Goal: Task Accomplishment & Management: Manage account settings

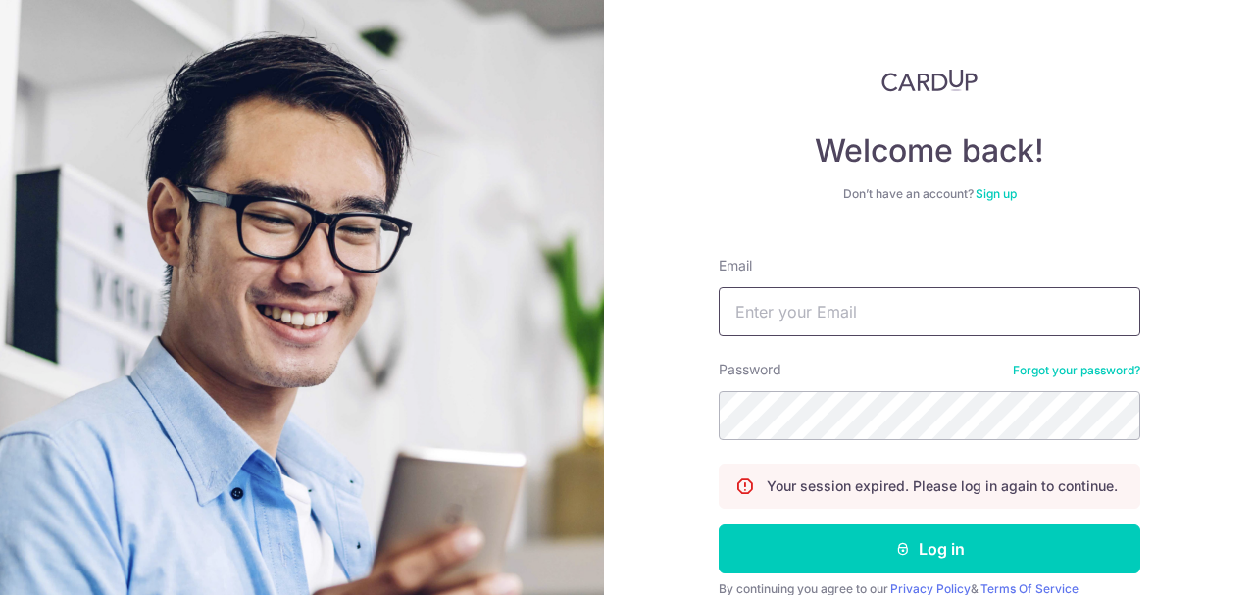
type input "[PERSON_NAME][EMAIL_ADDRESS][PERSON_NAME][DOMAIN_NAME]"
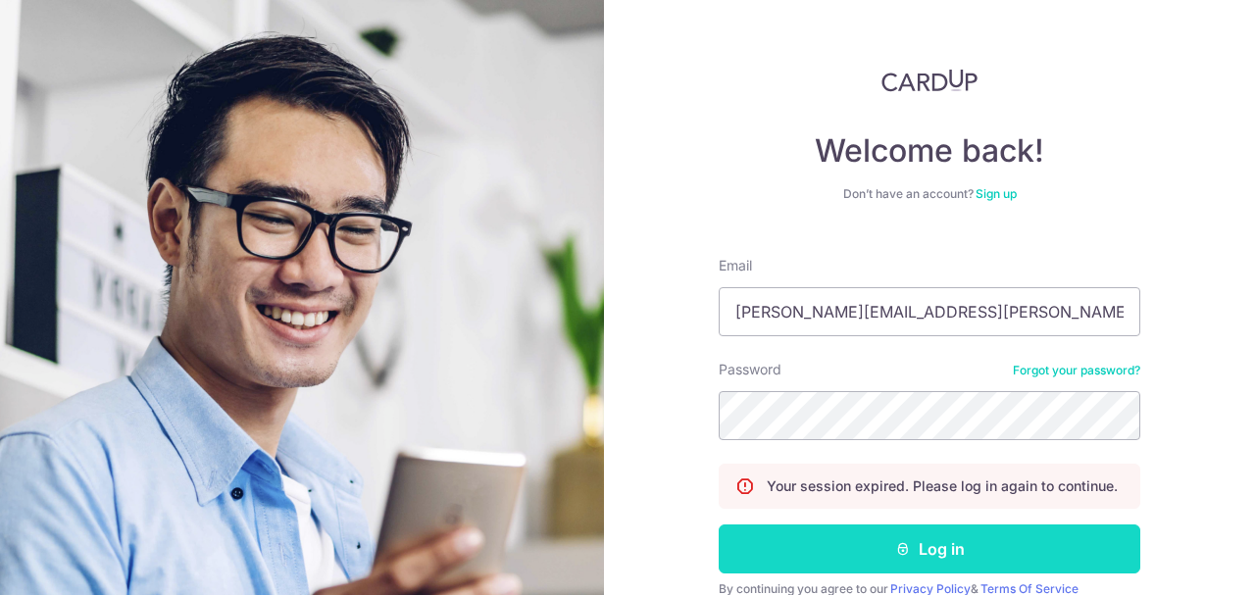
click at [965, 543] on button "Log in" at bounding box center [930, 549] width 422 height 49
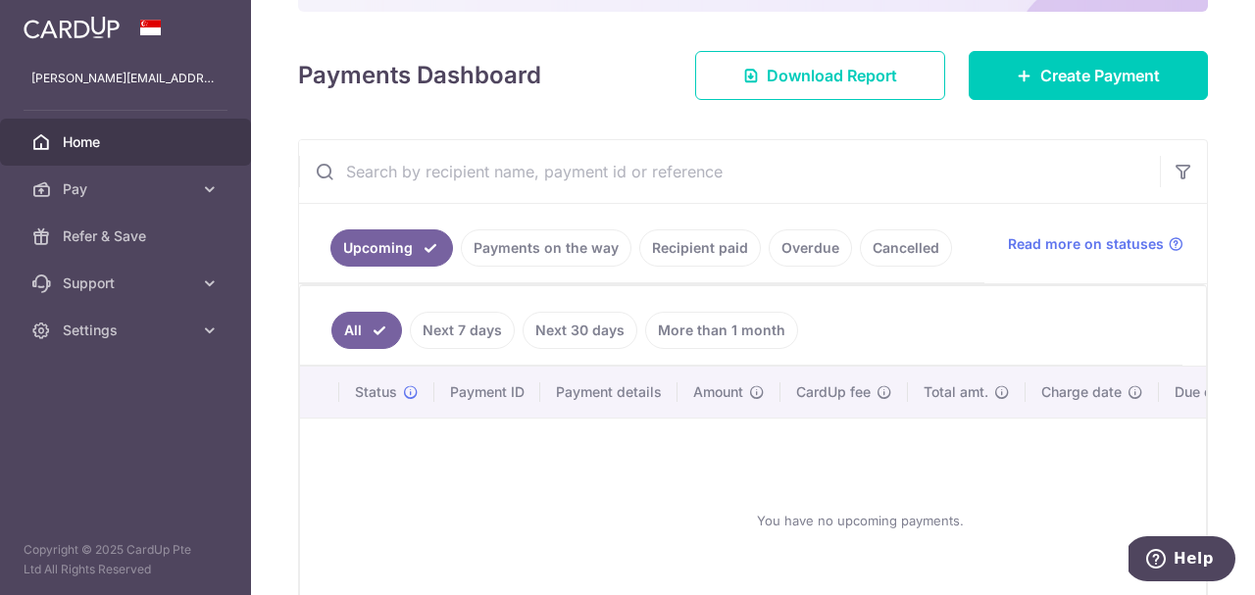
click at [559, 247] on link "Payments on the way" at bounding box center [546, 247] width 171 height 37
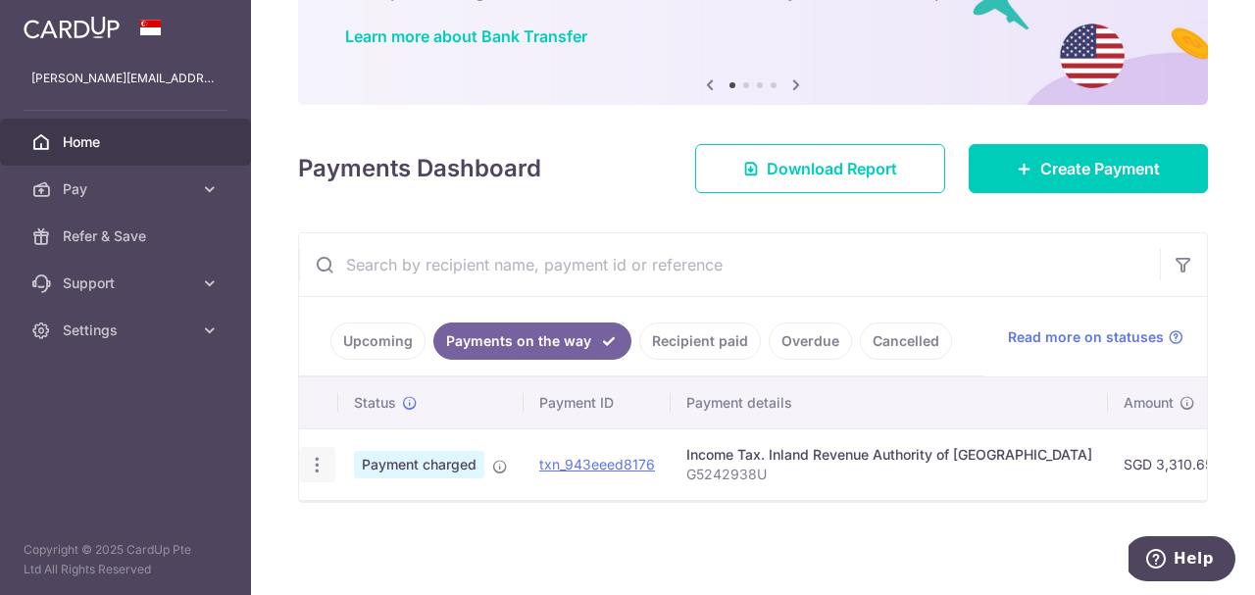
click at [320, 466] on icon "button" at bounding box center [317, 465] width 21 height 21
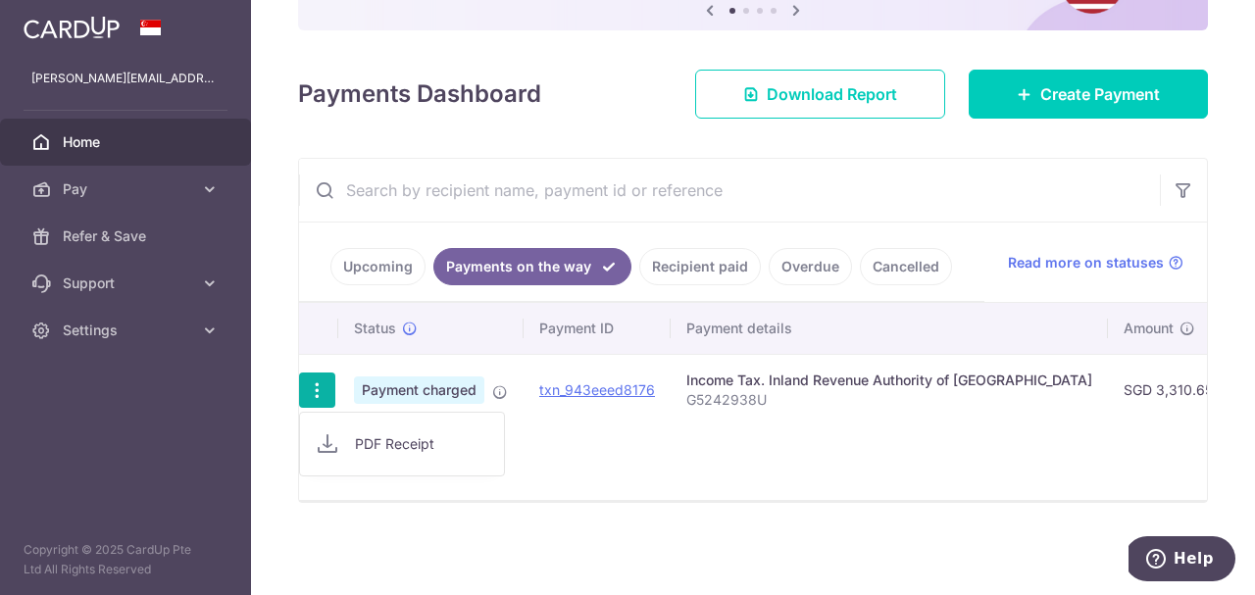
scroll to position [221, 0]
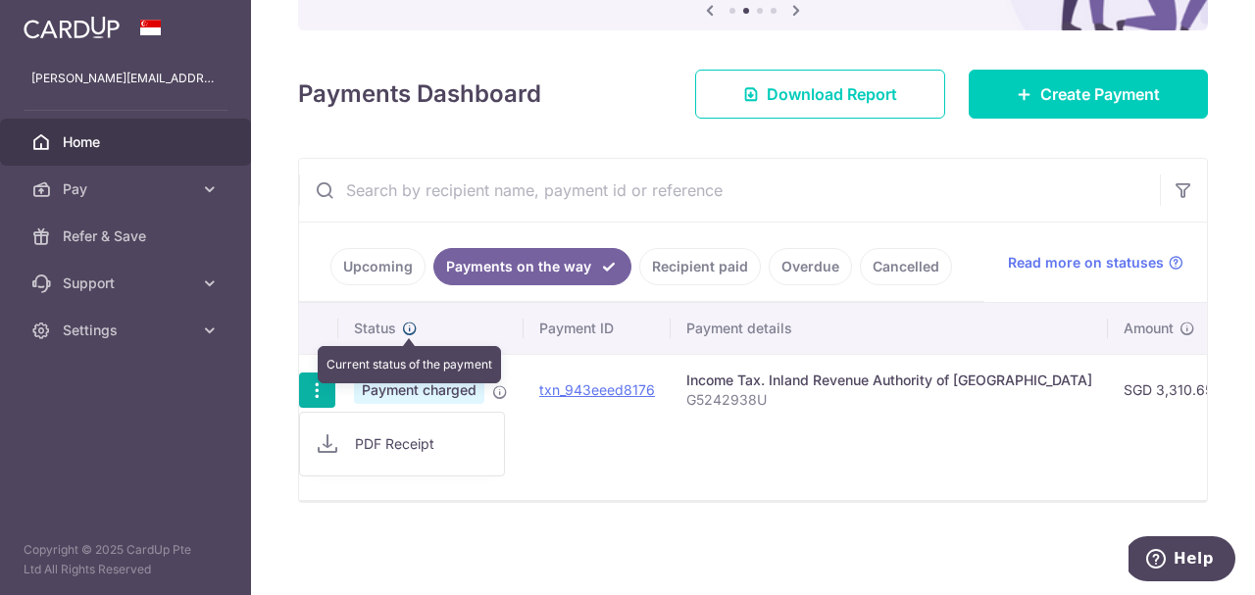
click at [411, 331] on icon at bounding box center [410, 329] width 16 height 16
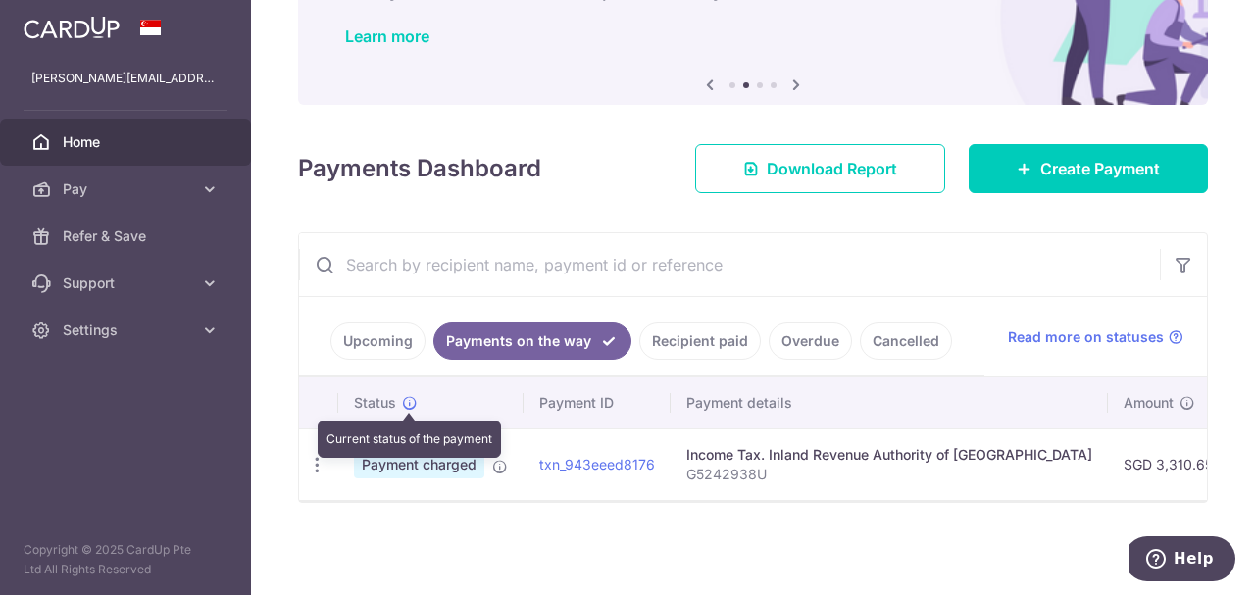
scroll to position [146, 0]
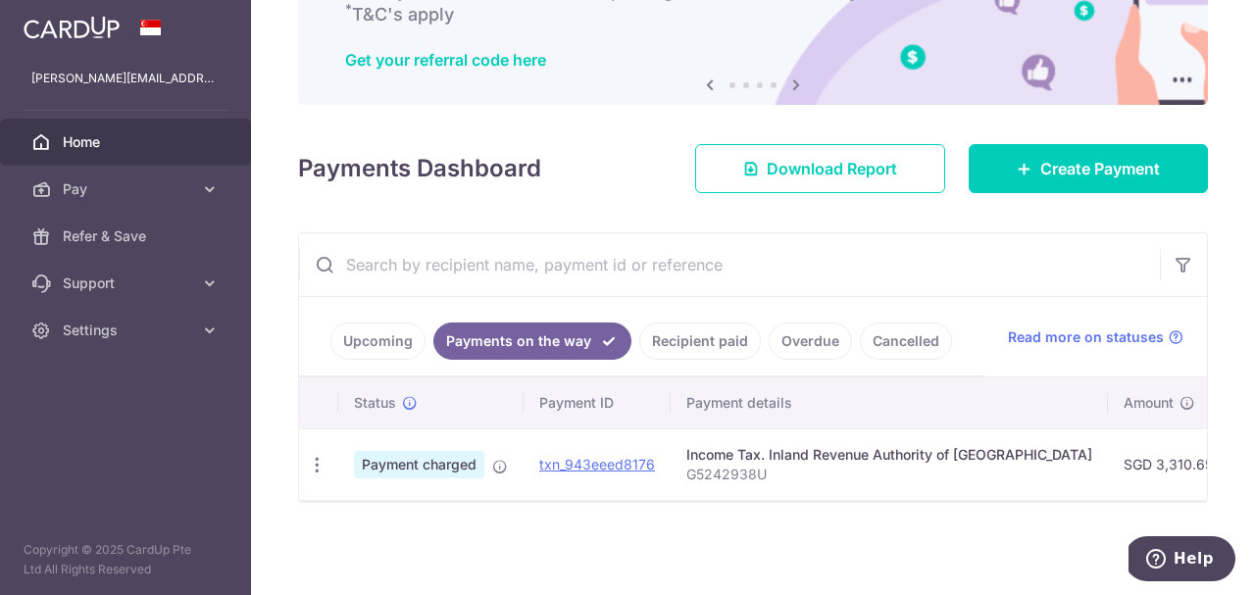
drag, startPoint x: 576, startPoint y: 493, endPoint x: 634, endPoint y: 493, distance: 58.8
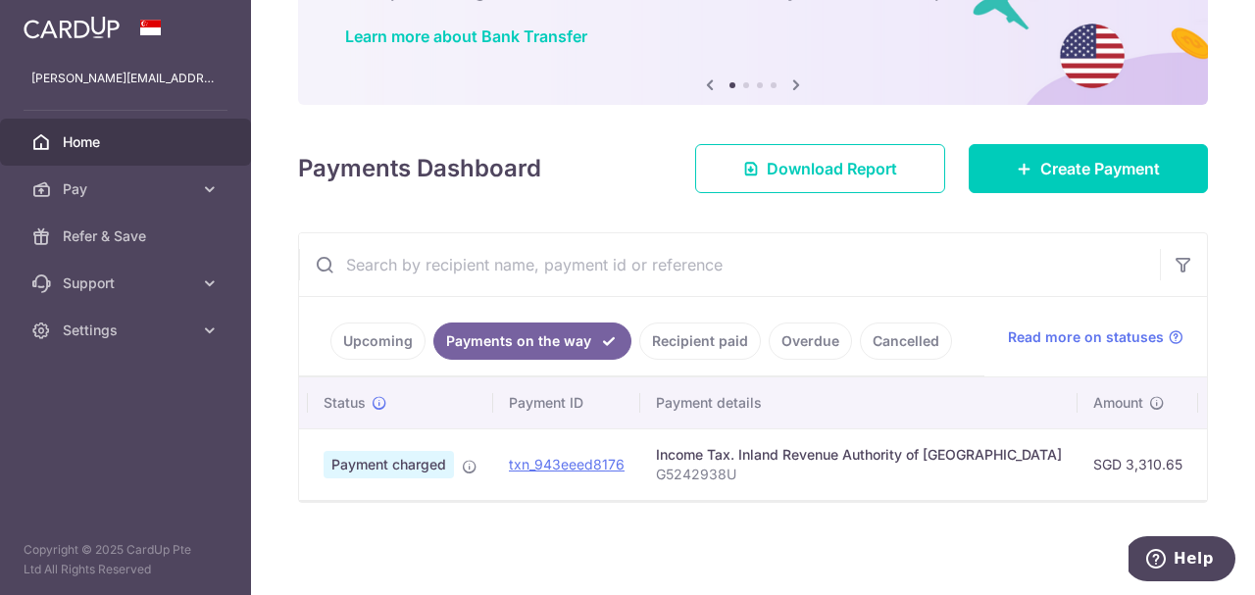
scroll to position [0, 0]
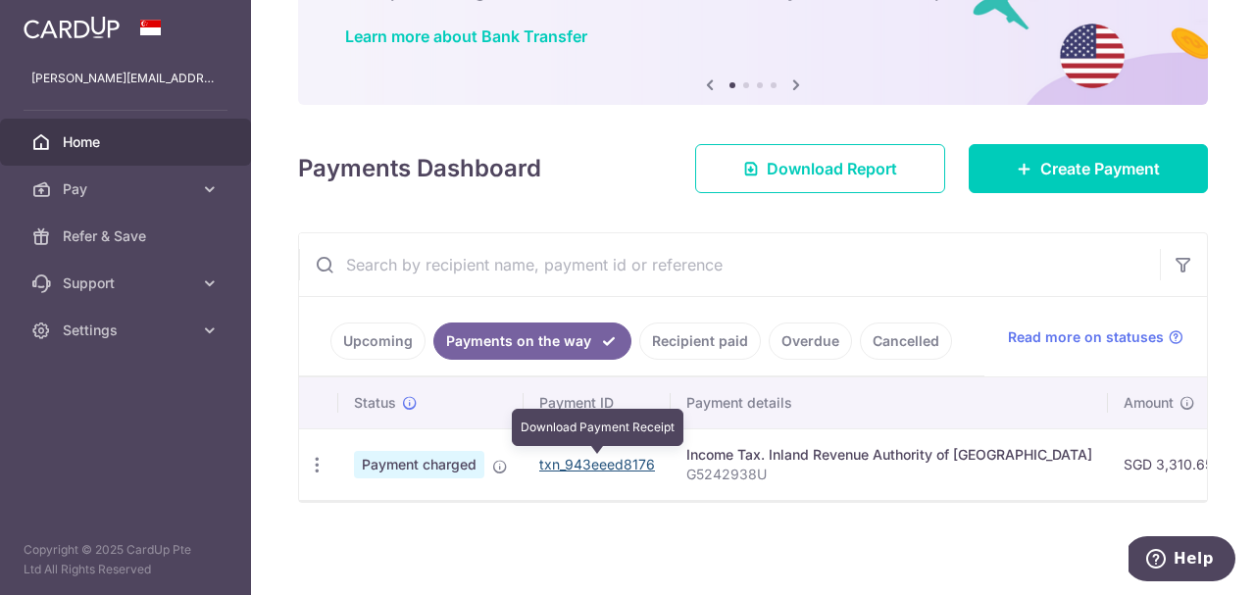
click at [559, 466] on link "txn_943eeed8176" at bounding box center [597, 464] width 116 height 17
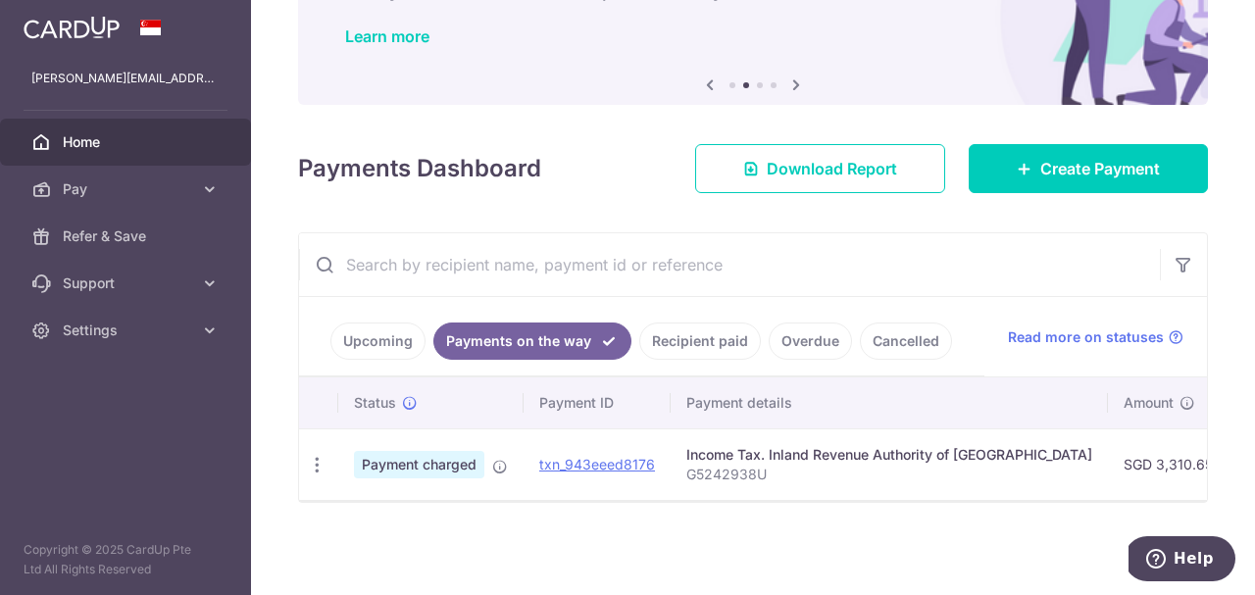
drag, startPoint x: 704, startPoint y: 495, endPoint x: 786, endPoint y: 499, distance: 82.5
click at [786, 499] on td "Income Tax. Inland Revenue Authority of [GEOGRAPHIC_DATA] G5242938U" at bounding box center [889, 465] width 437 height 72
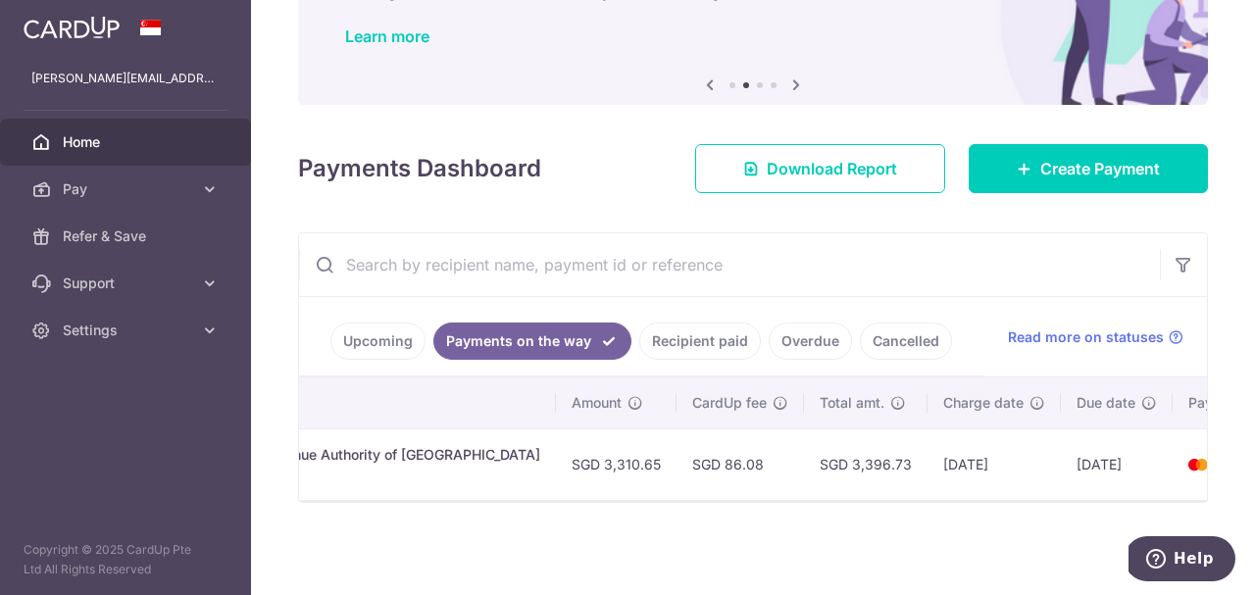
scroll to position [0, 584]
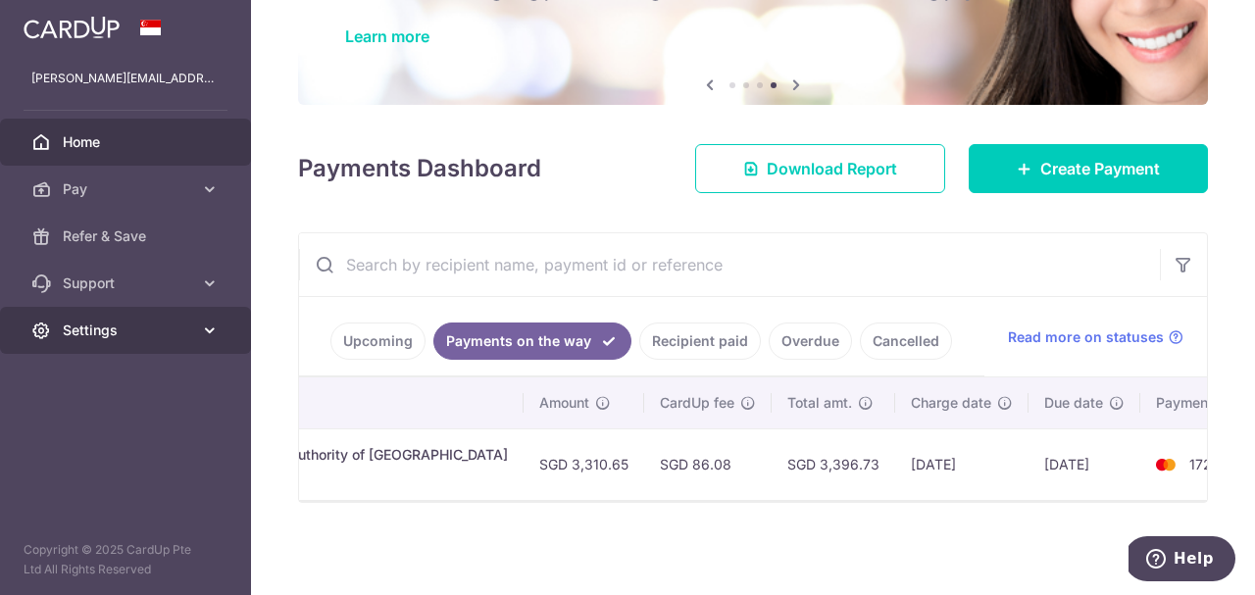
click at [127, 329] on span "Settings" at bounding box center [127, 331] width 129 height 20
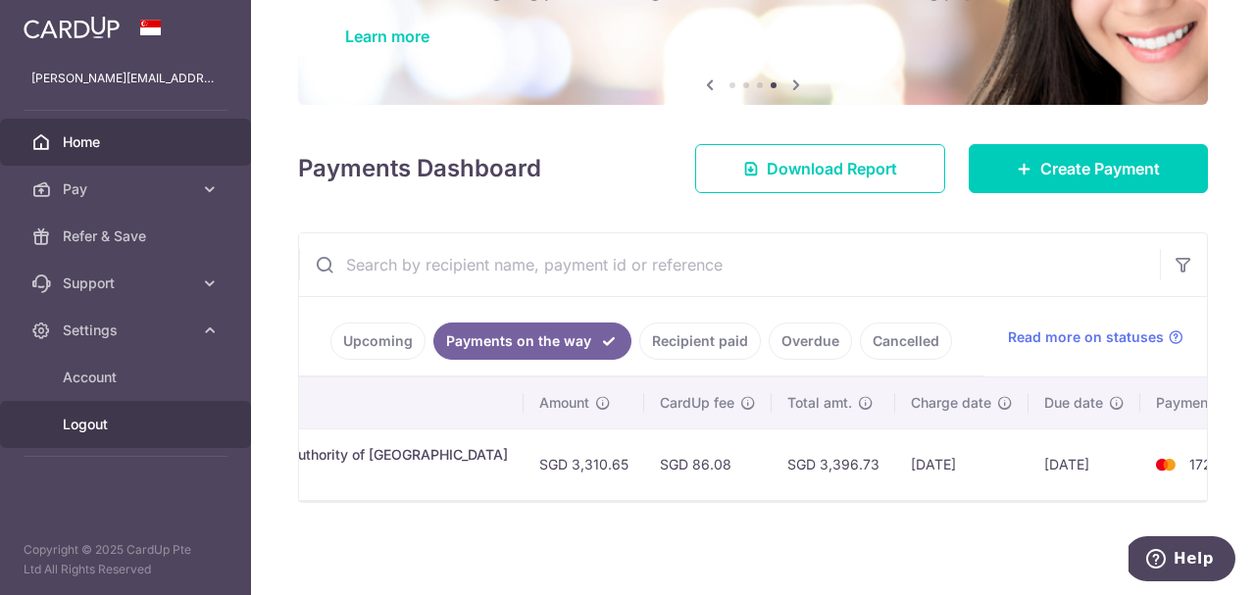
click at [91, 429] on span "Logout" at bounding box center [127, 425] width 129 height 20
